Goal: Task Accomplishment & Management: Complete application form

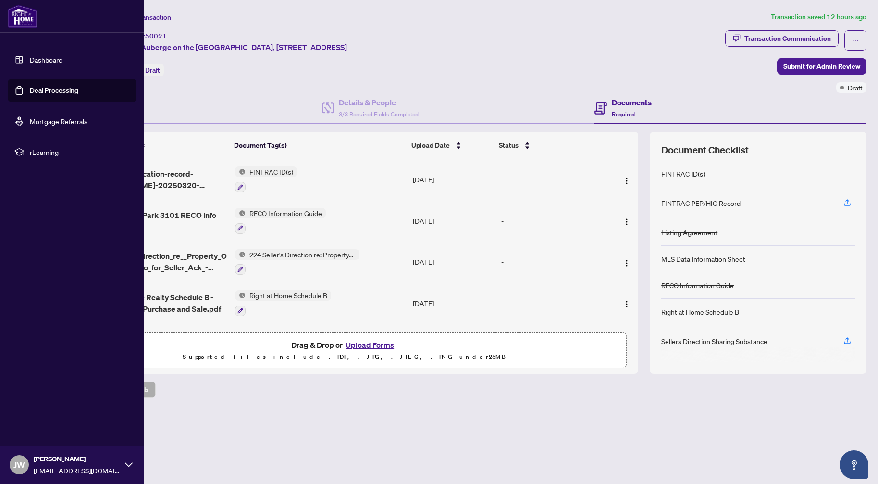
scroll to position [62, 0]
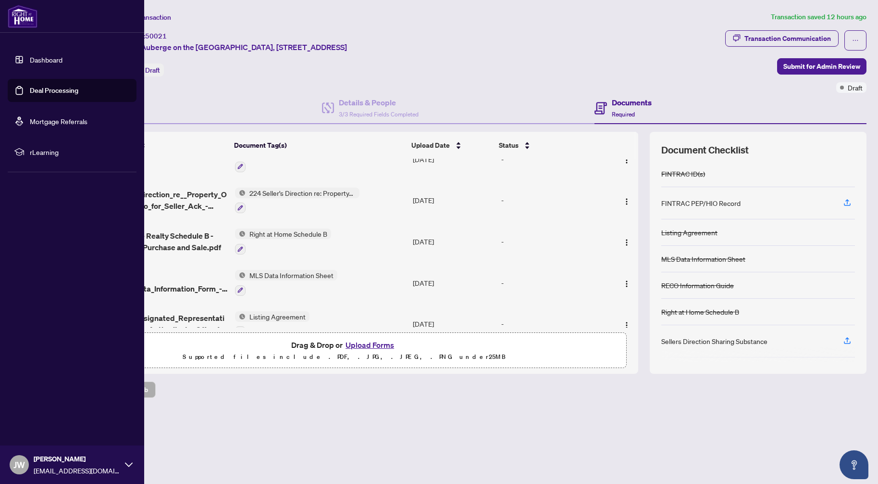
click at [30, 90] on link "Deal Processing" at bounding box center [54, 90] width 49 height 9
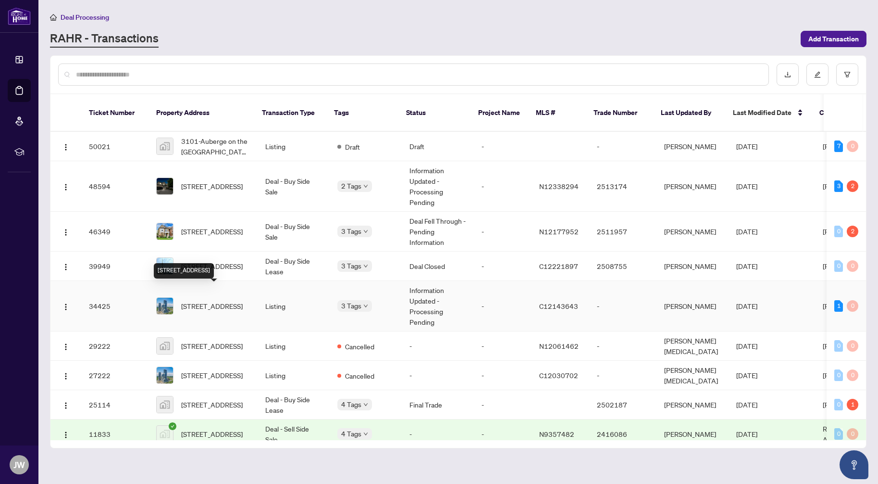
click at [221, 300] on span "[STREET_ADDRESS]" at bounding box center [212, 305] width 62 height 11
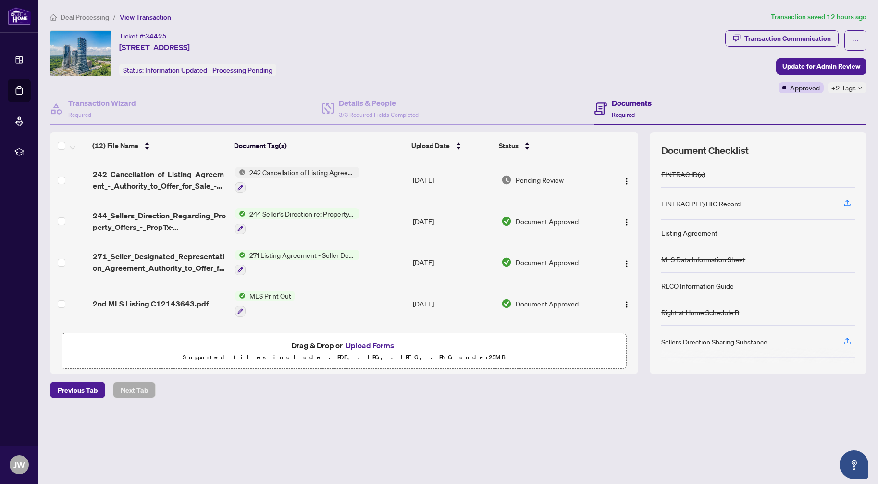
scroll to position [10, 0]
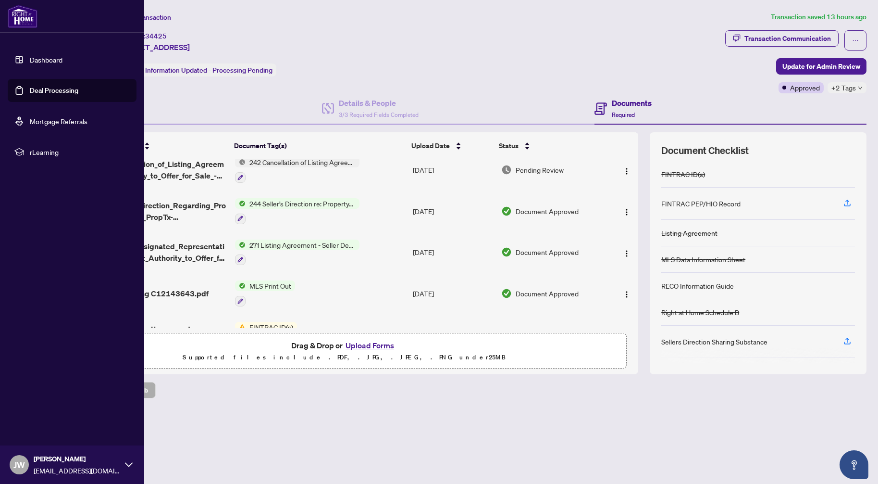
click at [40, 87] on link "Deal Processing" at bounding box center [54, 90] width 49 height 9
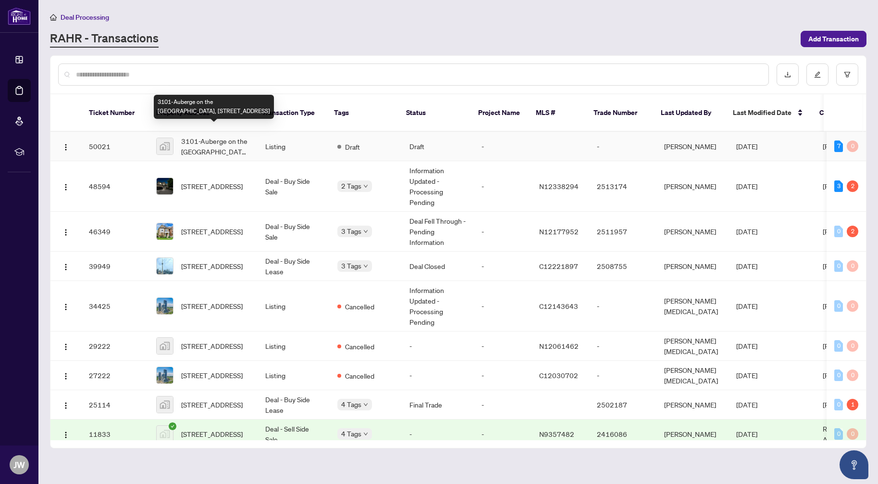
click at [222, 137] on span "3101-Auberge on the [GEOGRAPHIC_DATA], [STREET_ADDRESS]" at bounding box center [215, 146] width 69 height 21
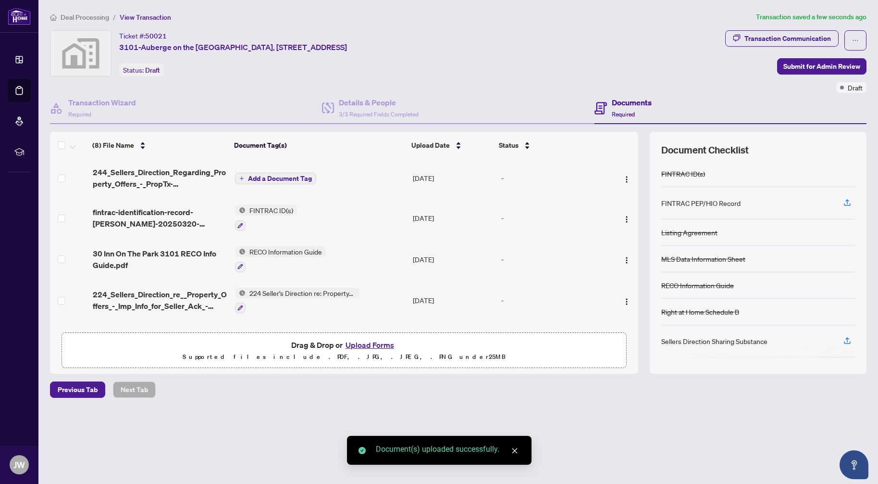
click at [277, 175] on span "Add a Document Tag" at bounding box center [280, 178] width 64 height 7
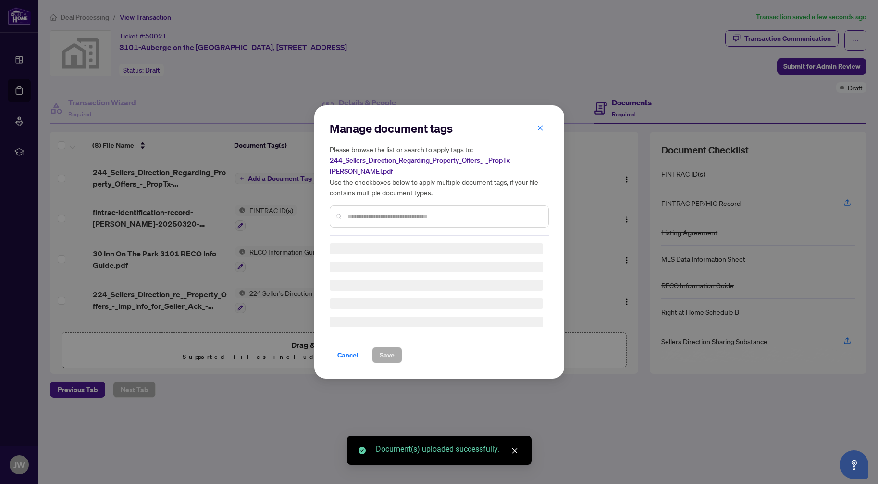
click at [376, 211] on input "text" at bounding box center [444, 216] width 193 height 11
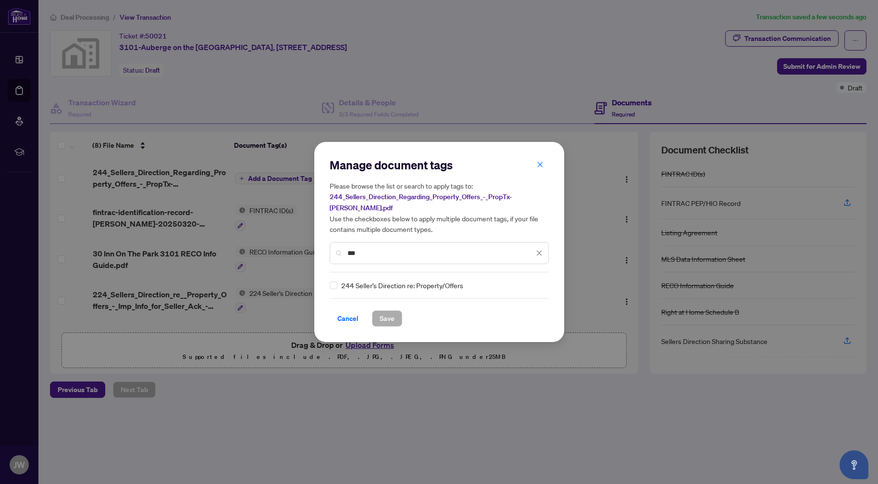
type input "***"
click at [393, 313] on span "Save" at bounding box center [387, 318] width 15 height 15
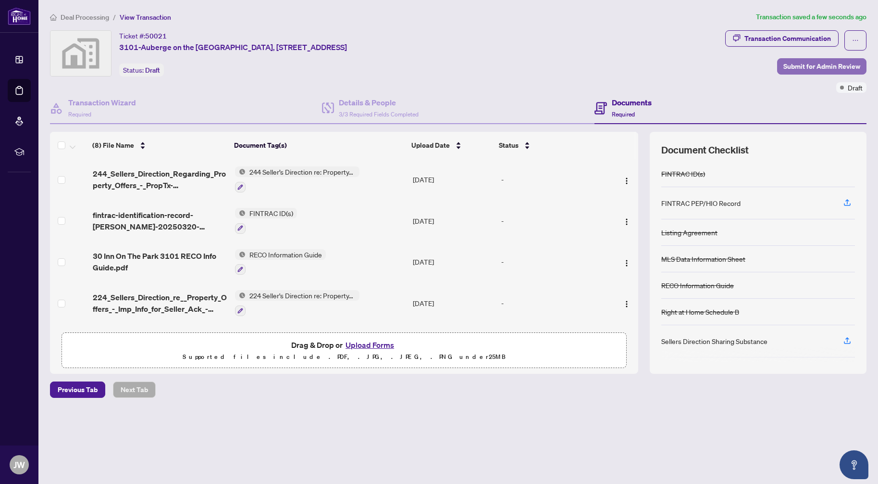
click at [818, 66] on span "Submit for Admin Review" at bounding box center [822, 66] width 77 height 15
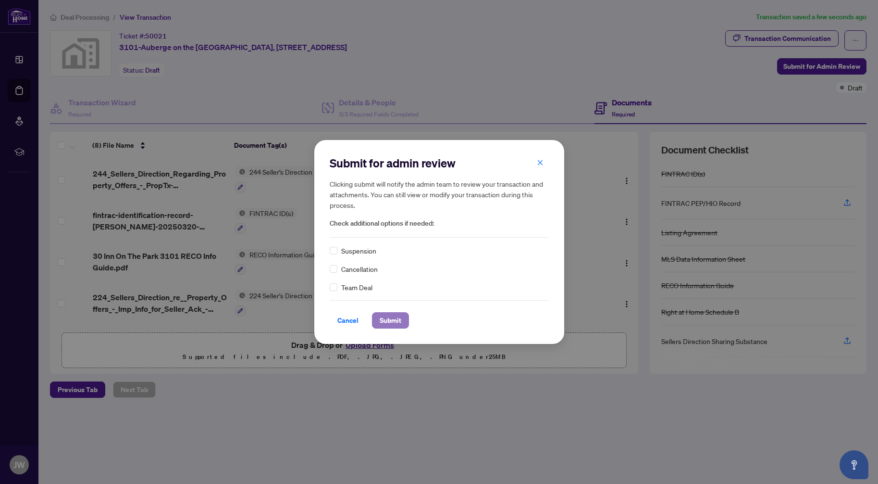
click at [397, 320] on span "Submit" at bounding box center [391, 319] width 22 height 15
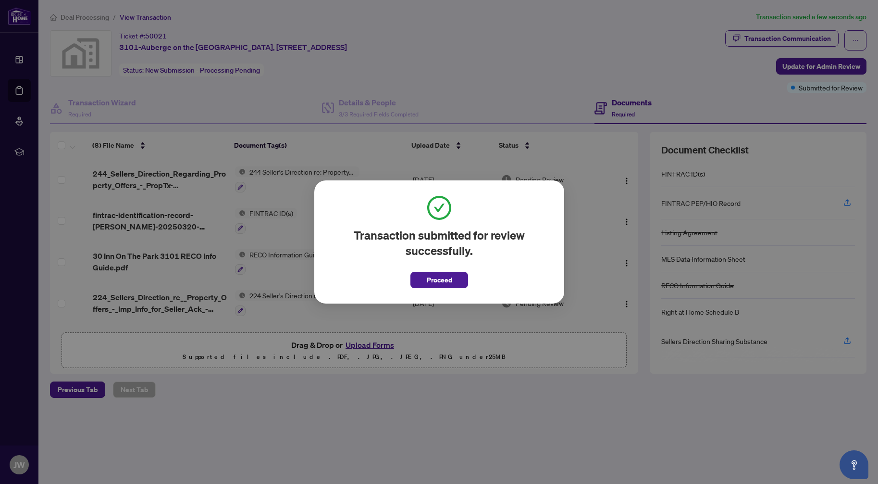
click at [578, 43] on div "Transaction submitted for review successfully. Proceed Cancel OK" at bounding box center [439, 242] width 878 height 484
click at [447, 274] on span "Proceed" at bounding box center [438, 279] width 25 height 15
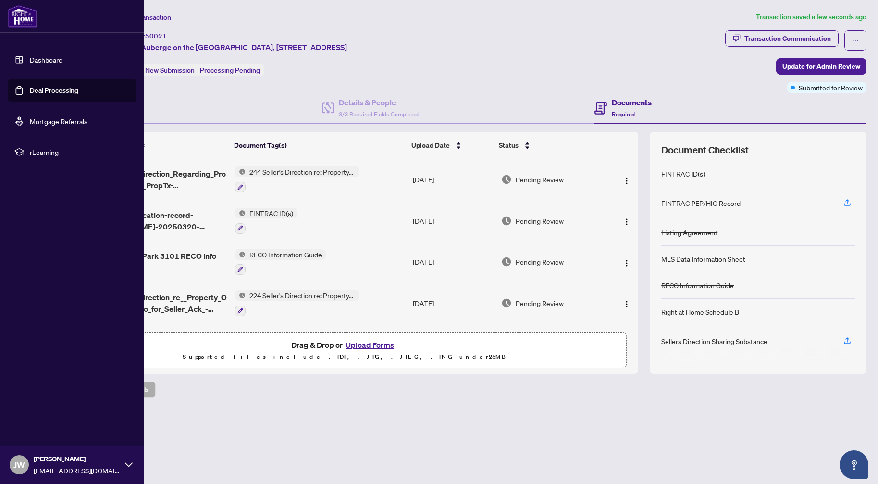
click at [19, 459] on span "JW" at bounding box center [19, 464] width 12 height 13
click at [68, 412] on button "Logout" at bounding box center [72, 407] width 129 height 16
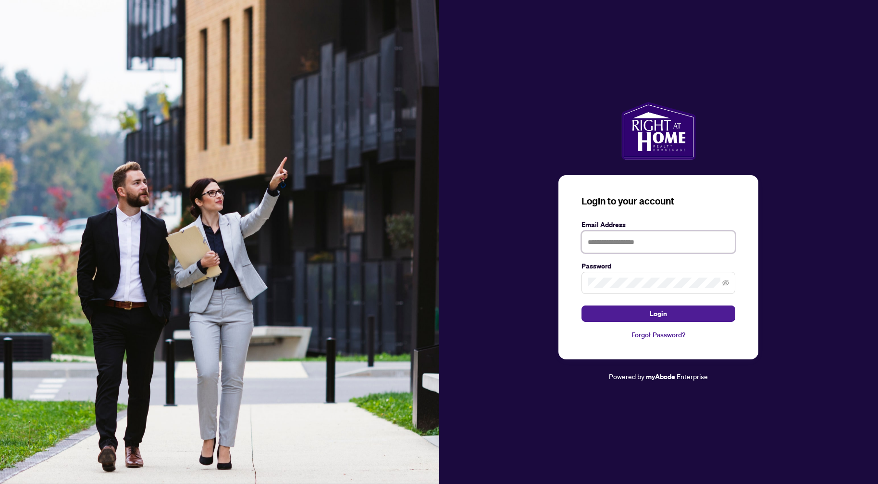
type input "**********"
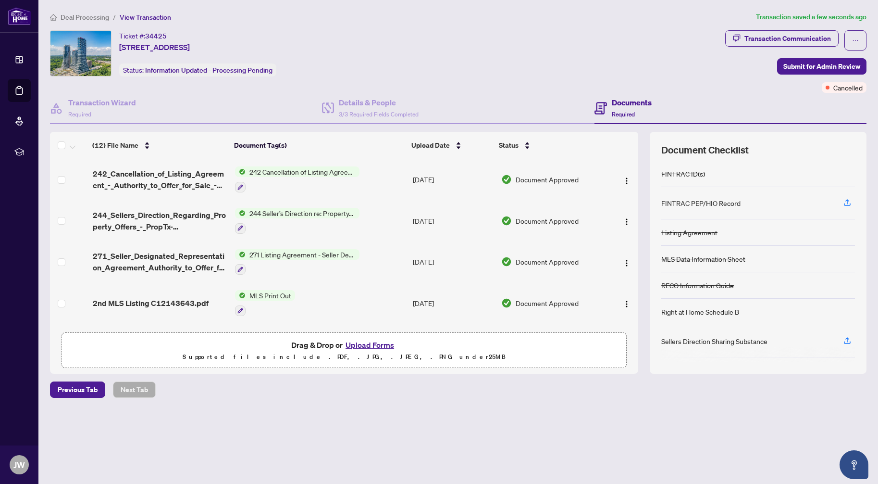
click at [297, 170] on span "242 Cancellation of Listing Agreement - Authority to Offer for Sale" at bounding box center [303, 171] width 114 height 11
click at [277, 219] on span "242 Cancellation of Listing Agreement - Authority to Offer for Sale" at bounding box center [301, 223] width 143 height 21
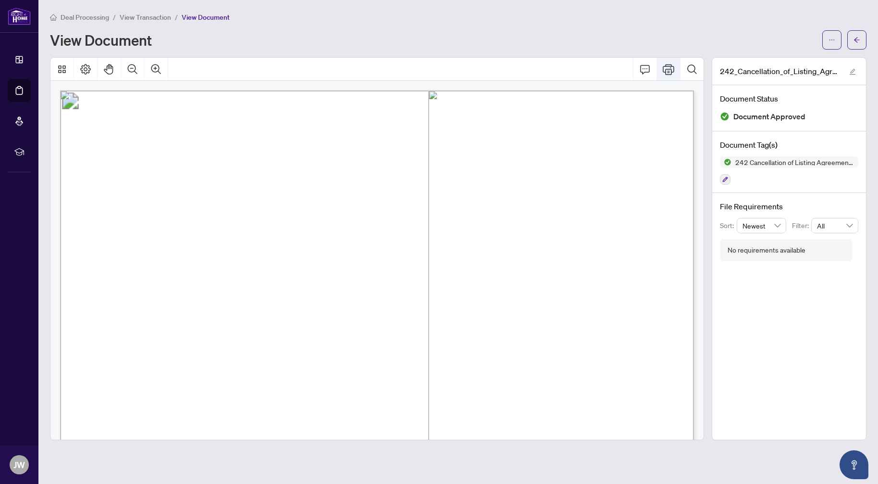
click at [666, 68] on icon "Print" at bounding box center [669, 69] width 12 height 11
